Goal: Download file/media

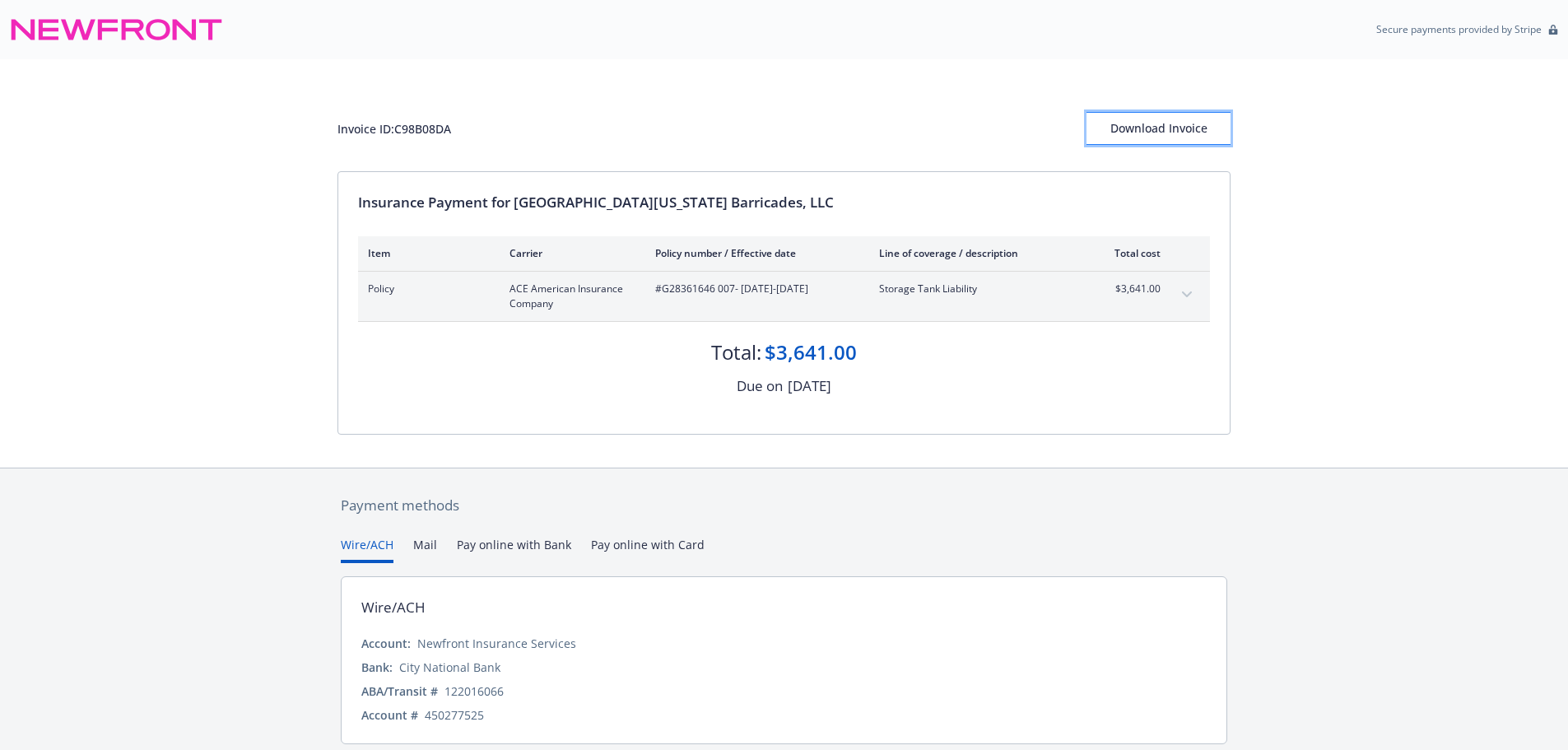
click at [1193, 124] on div "Download Invoice" at bounding box center [1158, 128] width 144 height 32
